Goal: Ask a question

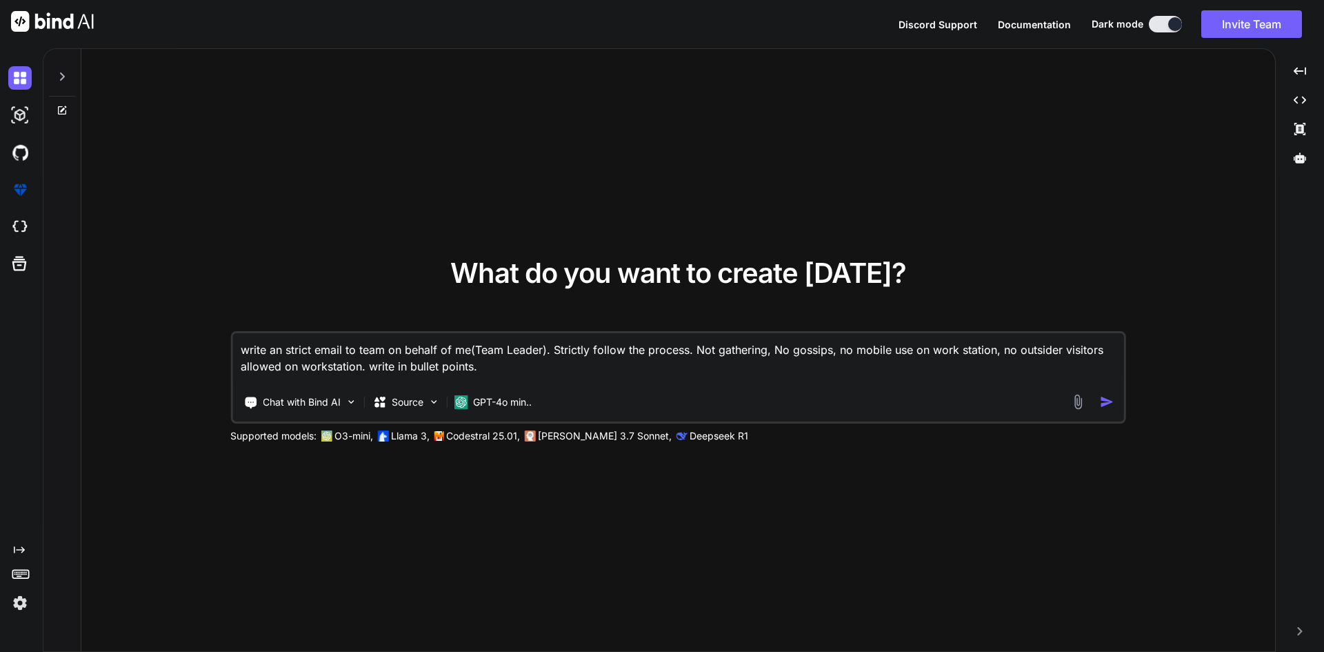
click at [34, 82] on div at bounding box center [22, 77] width 29 height 23
click at [57, 77] on icon at bounding box center [62, 76] width 11 height 11
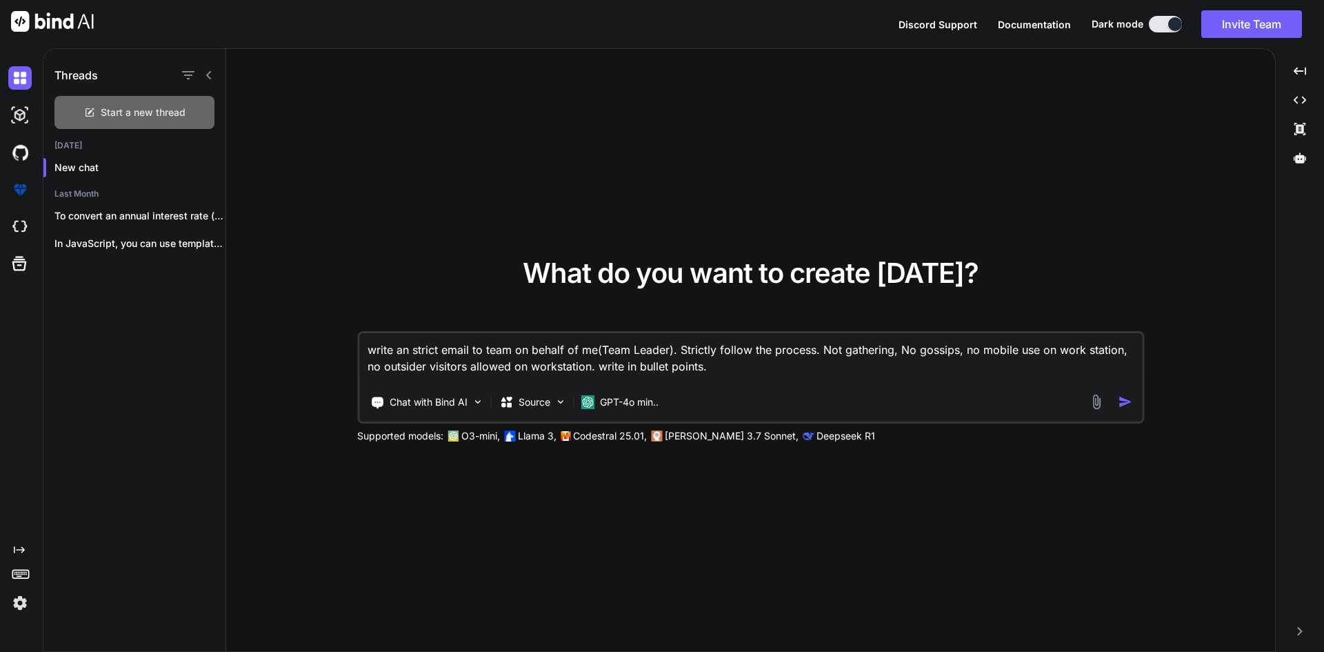
click at [126, 110] on span "Start a new thread" at bounding box center [143, 112] width 85 height 14
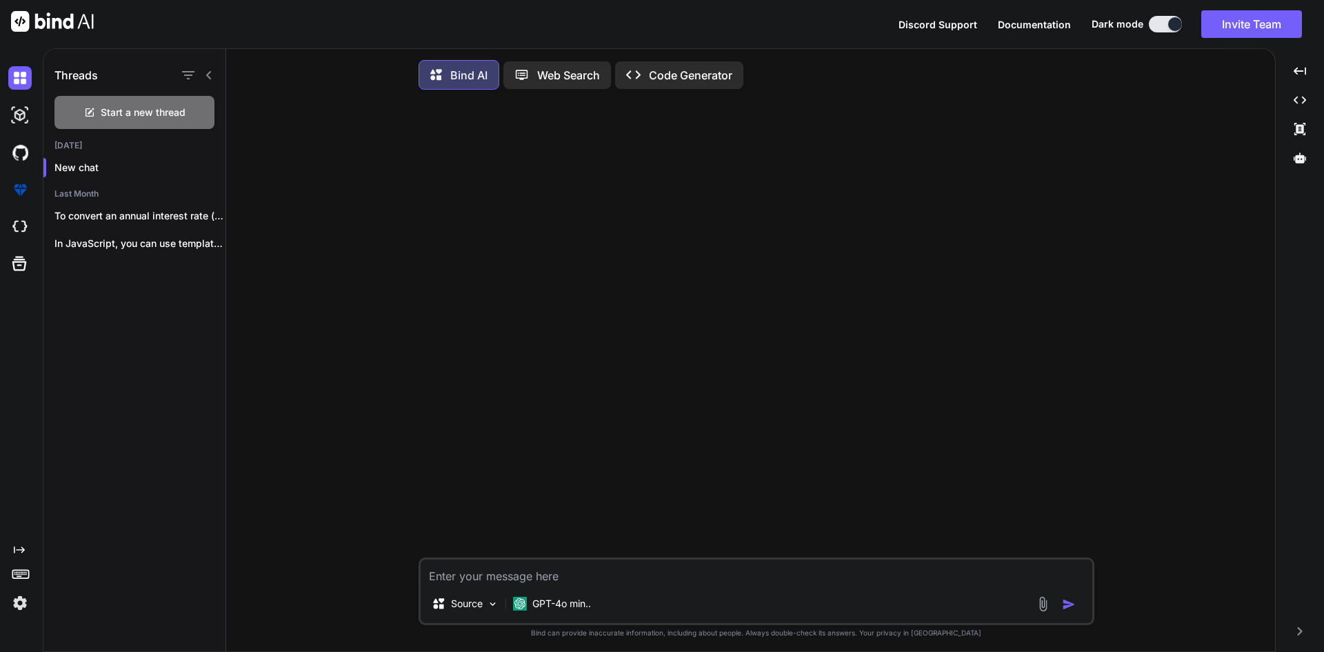
click at [476, 583] on textarea at bounding box center [757, 571] width 672 height 25
type textarea "x"
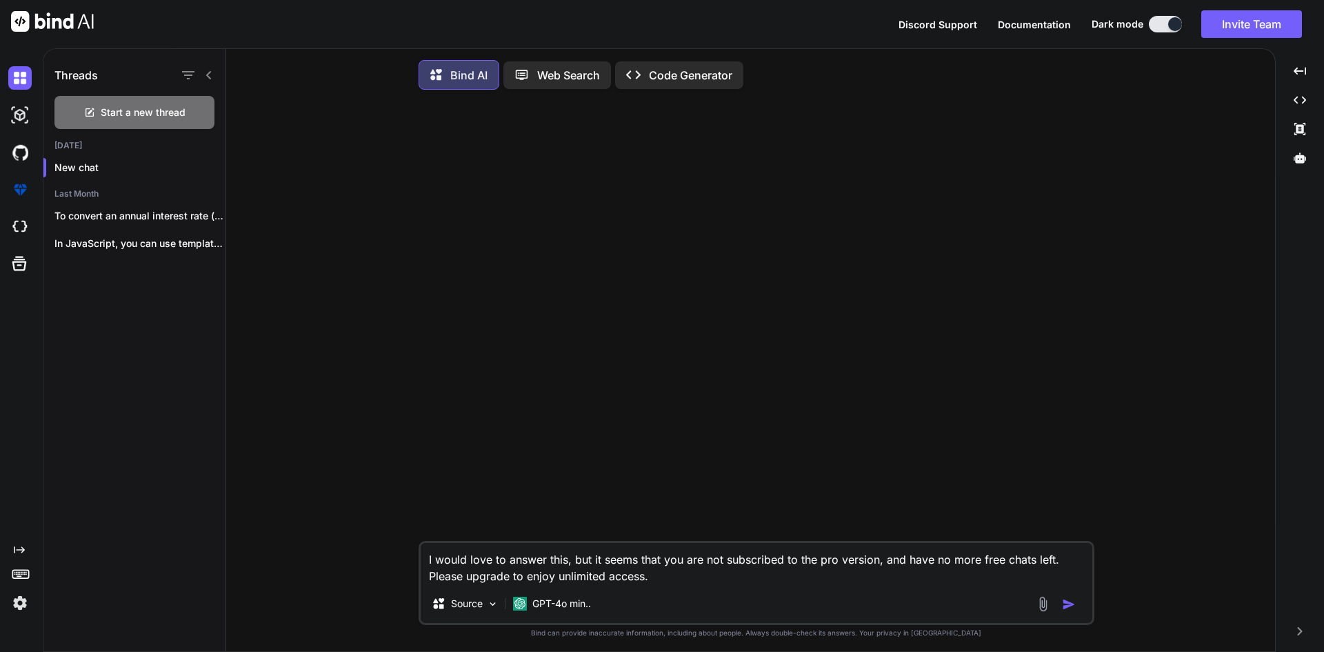
type textarea "I would love to answer this, but it seems that you are not subscribed to the pr…"
click at [685, 583] on textarea "I would love to answer this, but it seems that you are not subscribed to the pr…" at bounding box center [757, 563] width 672 height 41
drag, startPoint x: 670, startPoint y: 583, endPoint x: 420, endPoint y: 546, distance: 253.0
click at [420, 546] on div "I would love to answer this, but it seems that you are not subscribed to the pr…" at bounding box center [757, 583] width 676 height 84
type textarea "x"
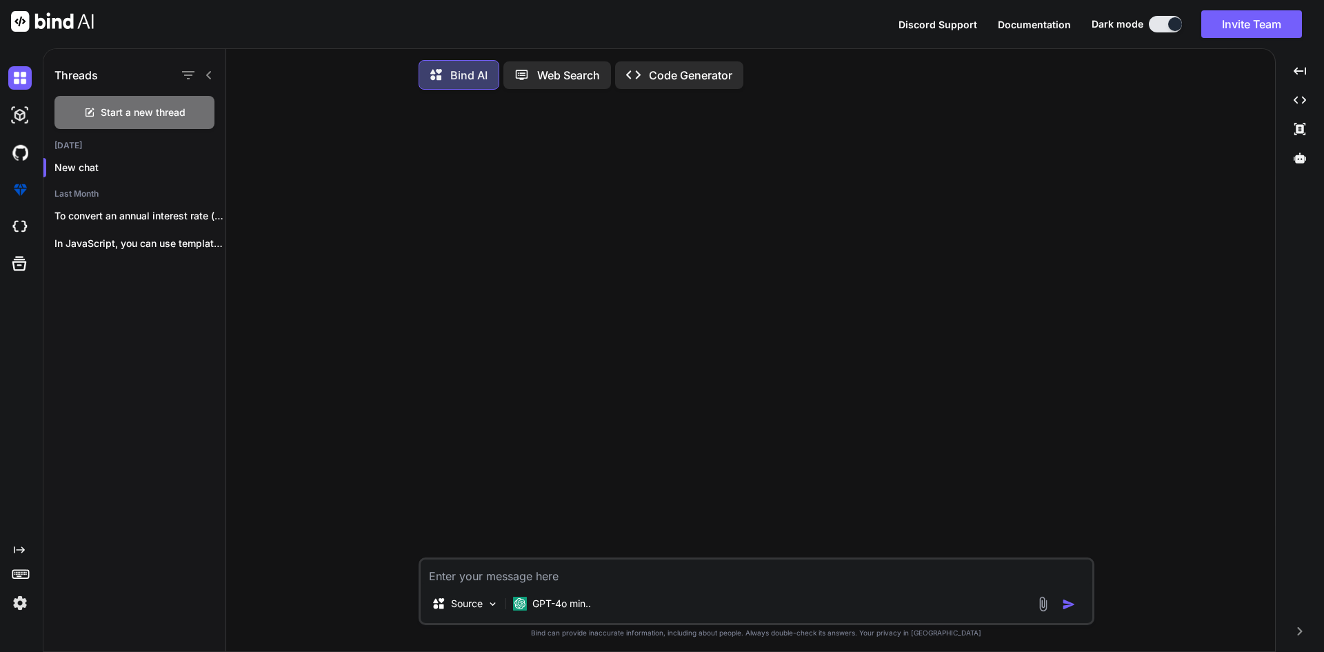
click at [478, 339] on div at bounding box center [757, 329] width 673 height 456
click at [82, 162] on p "New chat" at bounding box center [139, 168] width 171 height 14
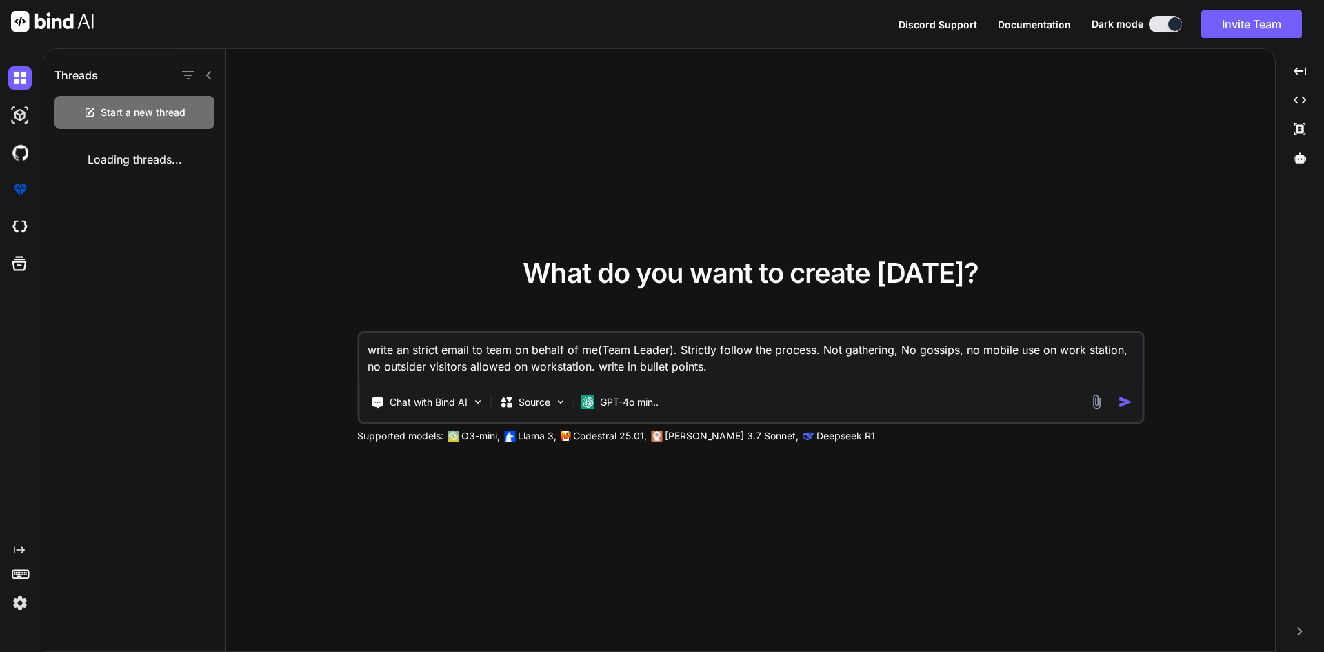
type textarea "x"
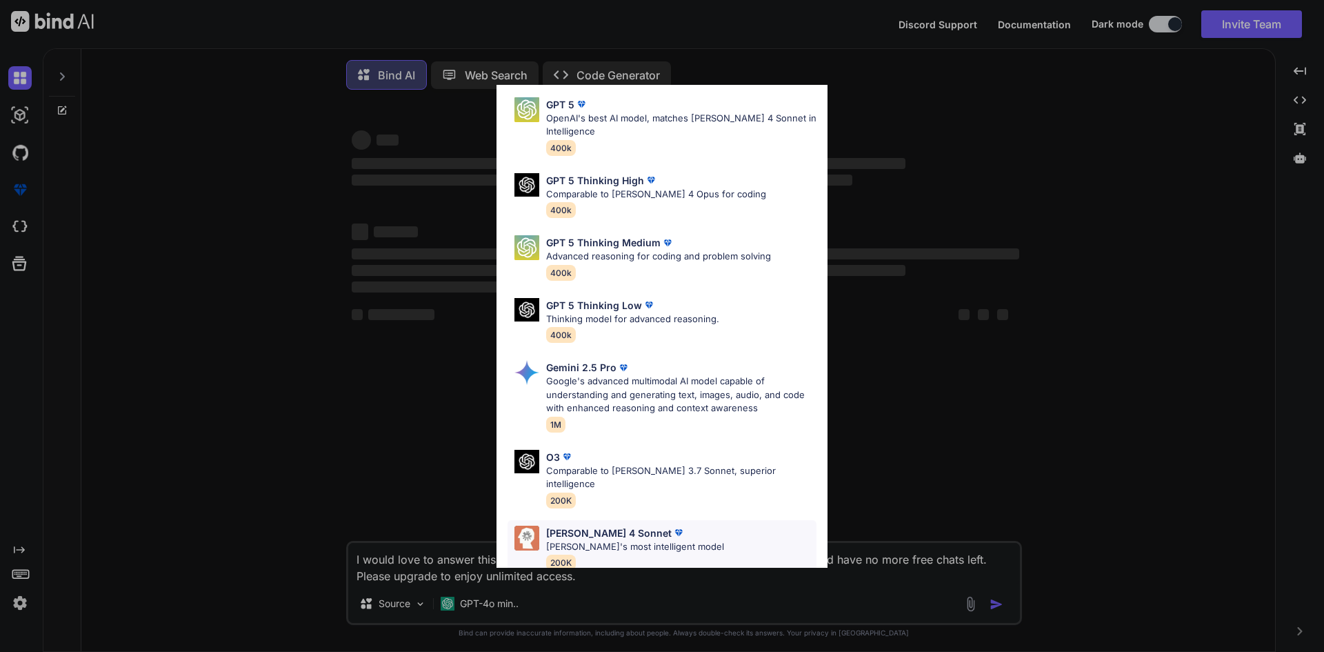
scroll to position [112, 0]
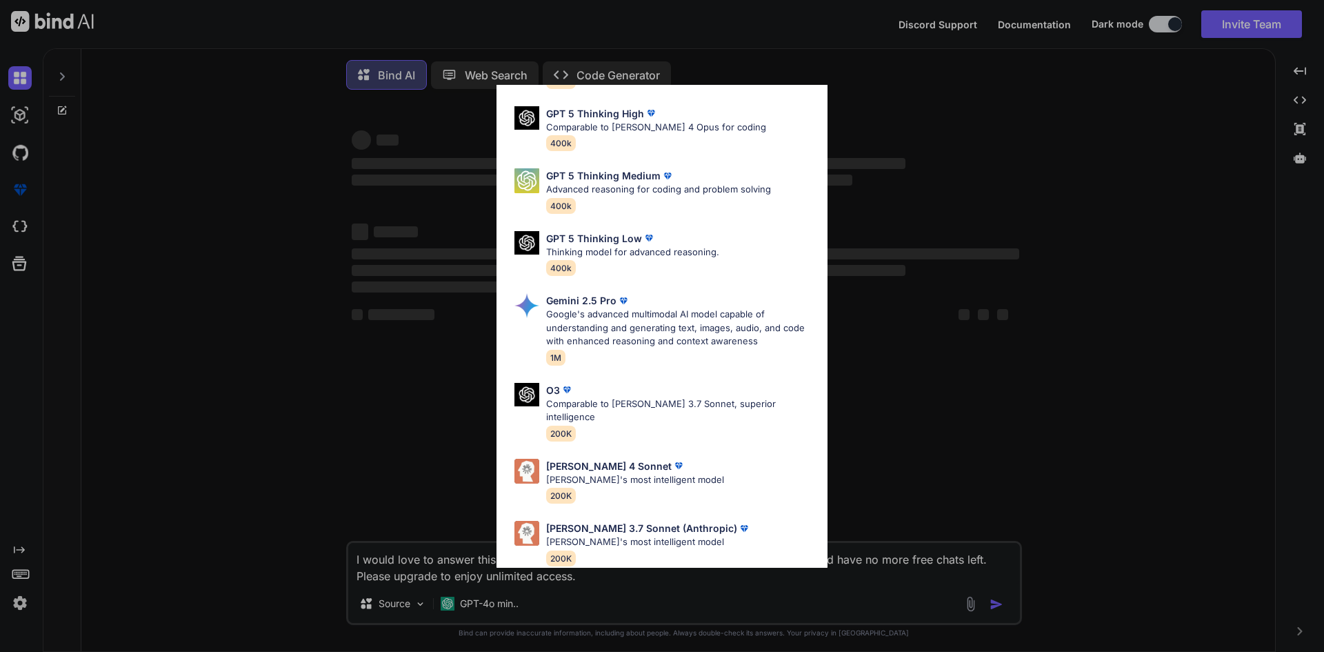
type textarea "x"
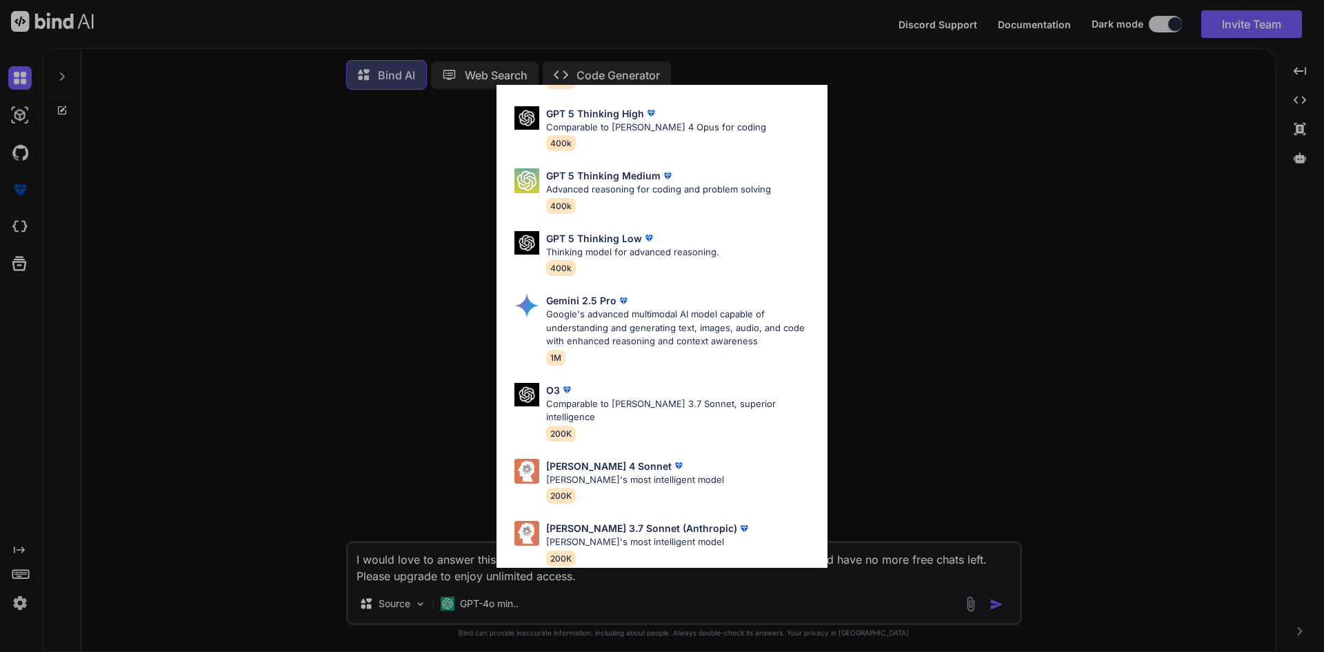
click at [1015, 451] on div "Ultra Models GPT 5 OpenAI's best AI model, matches [PERSON_NAME] 4 Sonnet in In…" at bounding box center [662, 326] width 1324 height 652
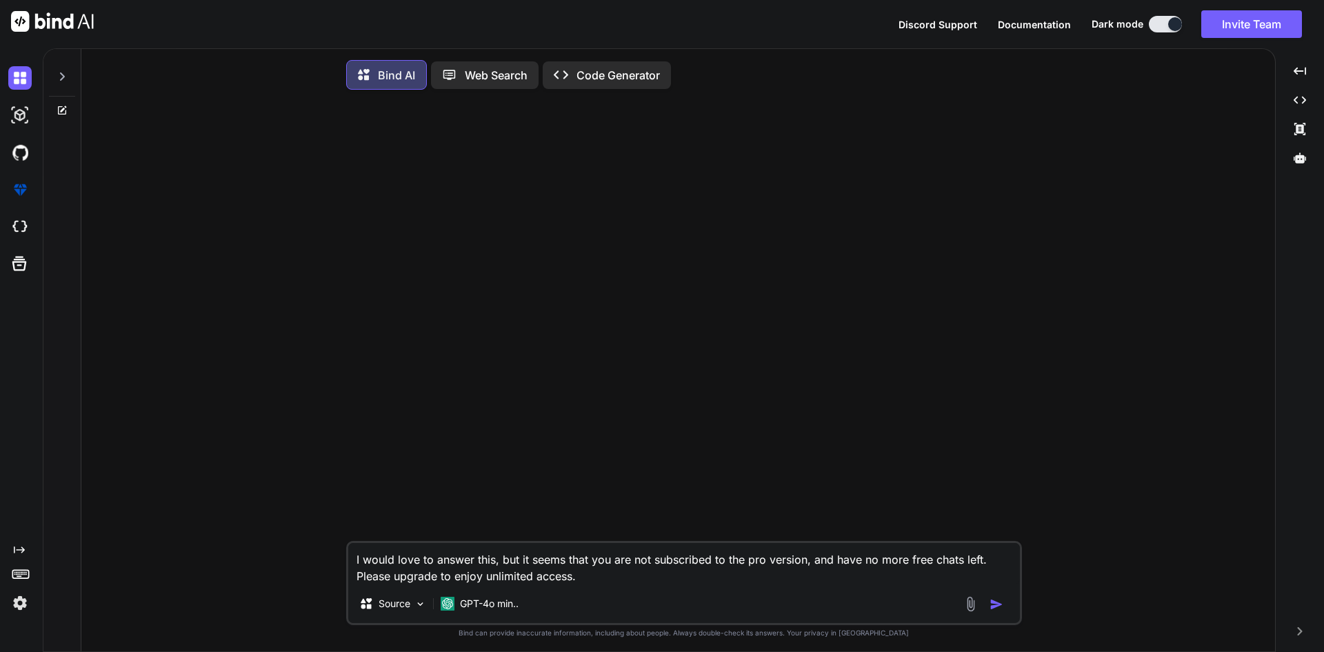
drag, startPoint x: 614, startPoint y: 583, endPoint x: 332, endPoint y: 565, distance: 283.3
click at [332, 565] on div "I would love to answer this, but it seems that you are not subscribed to the pr…" at bounding box center [683, 378] width 1183 height 554
type textarea "x"
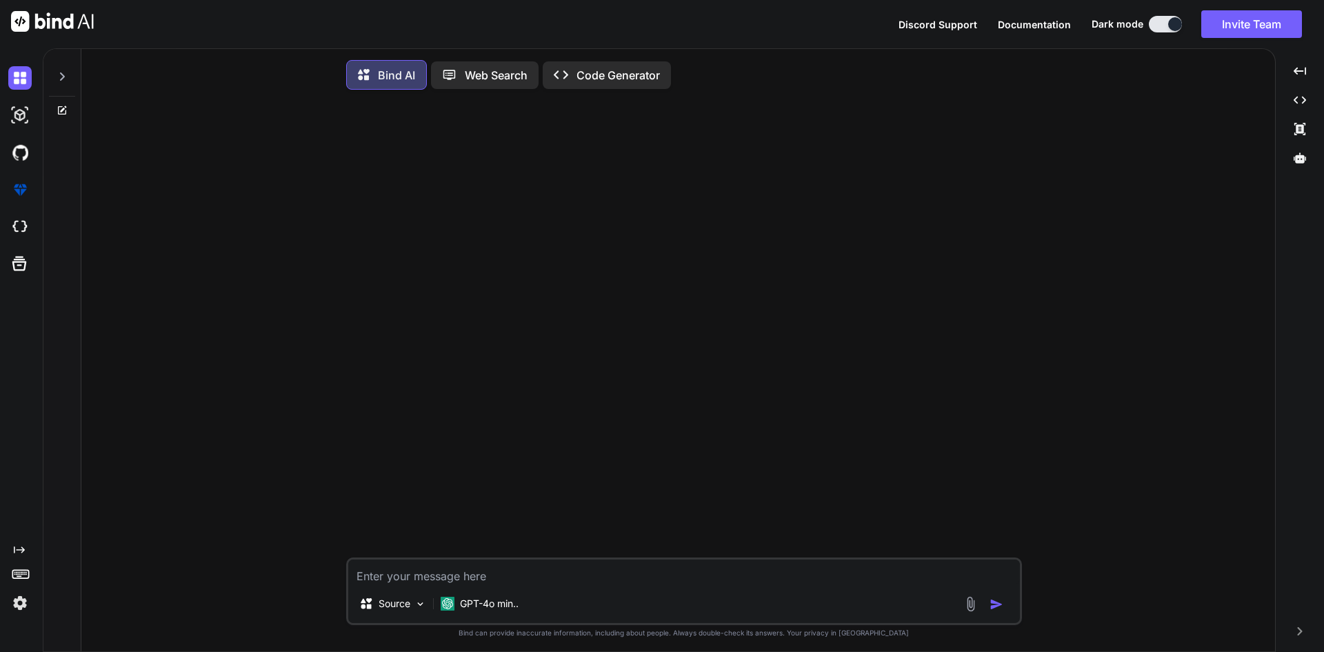
click at [468, 579] on textarea at bounding box center [684, 571] width 672 height 25
type textarea "f"
type textarea "x"
type textarea "fg"
type textarea "x"
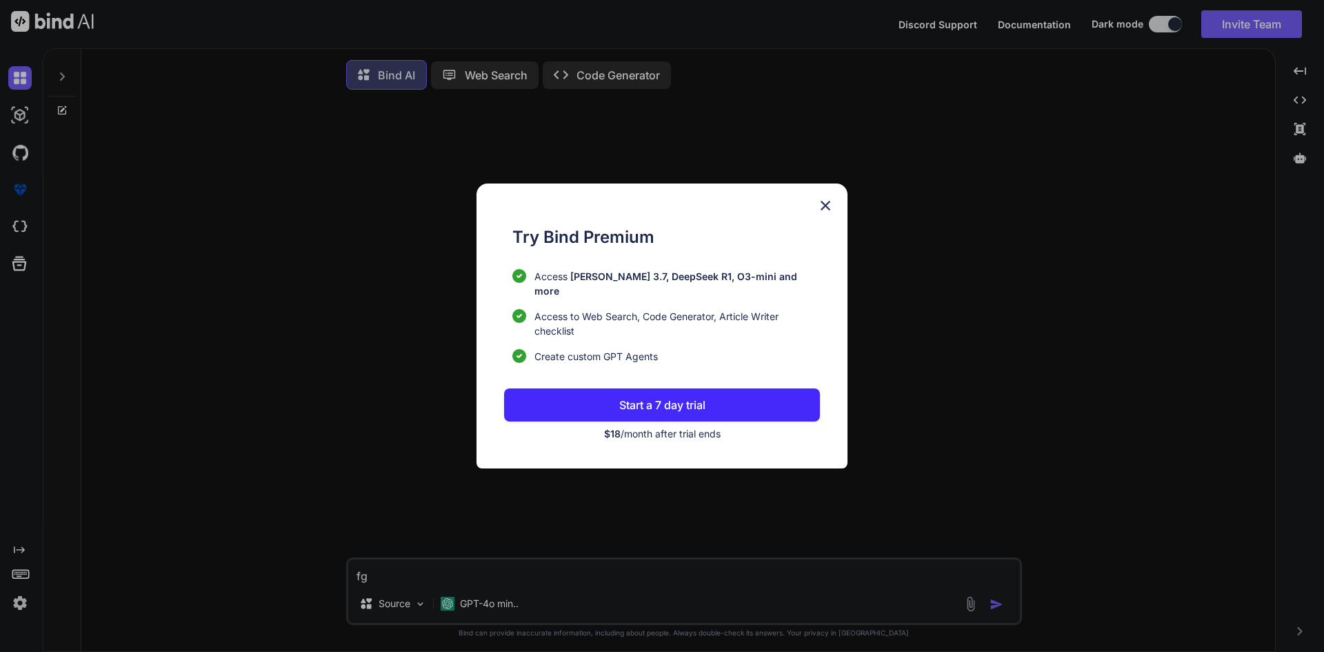
type textarea "fg"
click at [820, 212] on img at bounding box center [825, 205] width 17 height 17
